Goal: Task Accomplishment & Management: Use online tool/utility

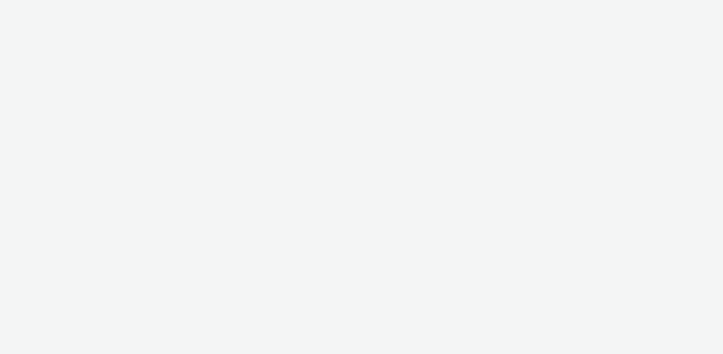
select select "af150737-b43f-4ba5-bd9a-a1cb8d97585b"
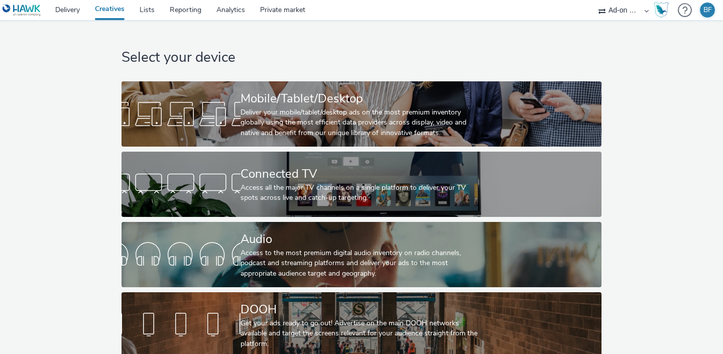
scroll to position [9, 0]
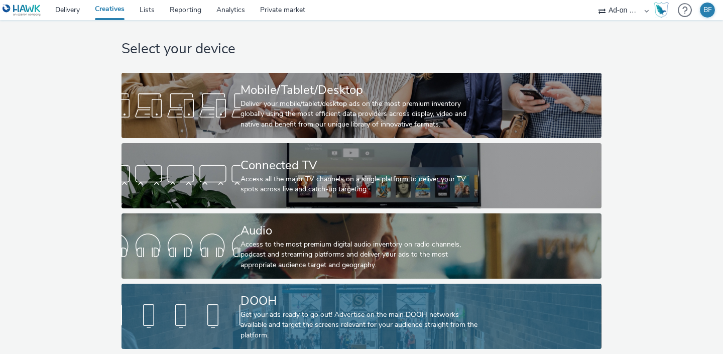
click at [226, 309] on div at bounding box center [180, 316] width 119 height 32
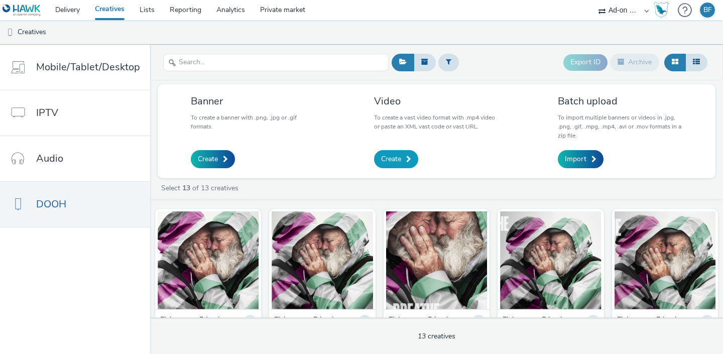
click at [406, 159] on span at bounding box center [408, 159] width 5 height 7
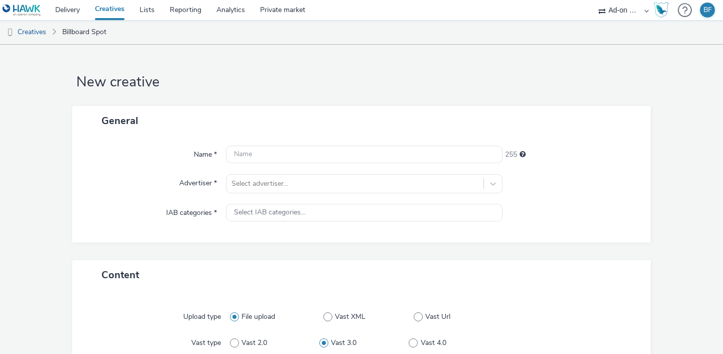
scroll to position [154, 0]
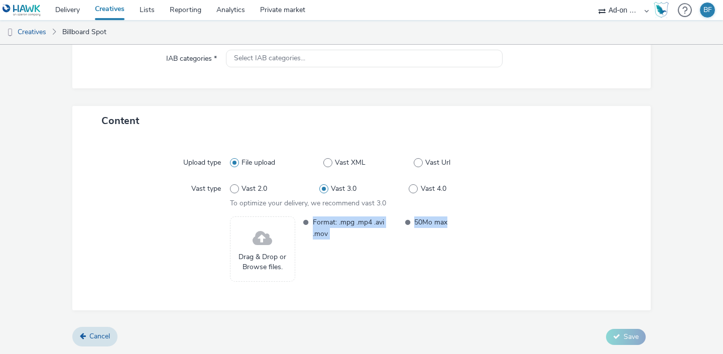
drag, startPoint x: 452, startPoint y: 230, endPoint x: 304, endPoint y: 223, distance: 148.2
click at [304, 223] on ul "Format: .mpg .mp4 .avi .mov 50Mo max" at bounding box center [398, 227] width 201 height 23
click at [373, 239] on span "Format: .mpg .mp4 .avi .mov" at bounding box center [355, 227] width 84 height 23
click at [76, 14] on link "Delivery" at bounding box center [68, 10] width 40 height 20
